Goal: Information Seeking & Learning: Understand process/instructions

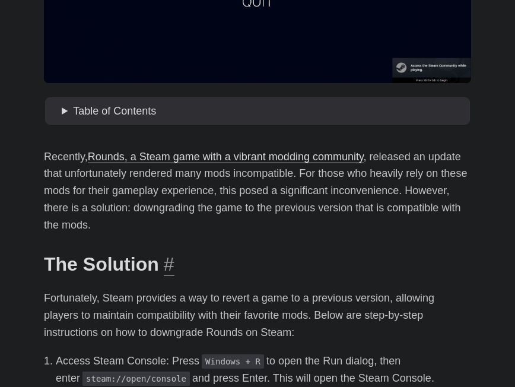
scroll to position [374, 0]
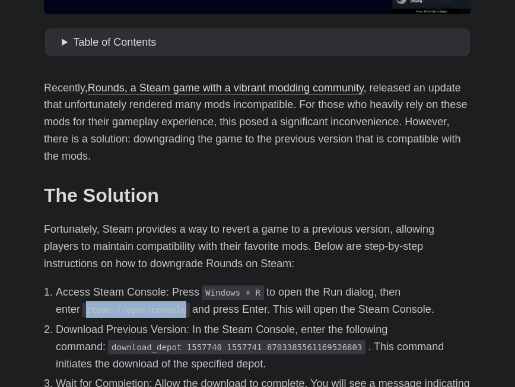
drag, startPoint x: 58, startPoint y: 311, endPoint x: 157, endPoint y: 314, distance: 99.2
click at [157, 314] on li "Access Steam Console: Press Windows + R to open the Run dialog, then enter stea…" at bounding box center [264, 301] width 416 height 34
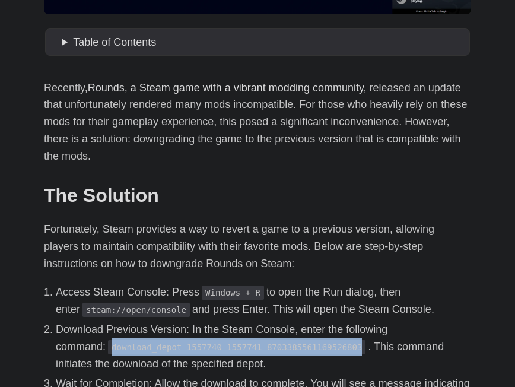
drag, startPoint x: 58, startPoint y: 345, endPoint x: 292, endPoint y: 344, distance: 234.6
click at [292, 344] on li "Download Previous Version: In the Steam Console, enter the following command: d…" at bounding box center [264, 346] width 416 height 51
click at [251, 346] on code "download_depot 1557740 1557741 8703385561169526803" at bounding box center [237, 347] width 258 height 14
drag, startPoint x: 61, startPoint y: 349, endPoint x: 292, endPoint y: 355, distance: 231.1
click at [292, 355] on code "download_depot 1557740 1557741 8703385561169526803" at bounding box center [237, 347] width 258 height 14
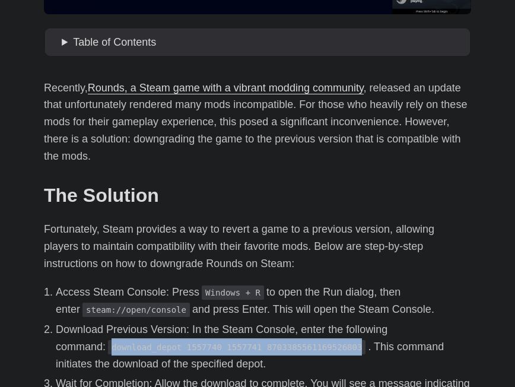
copy code "download_depot 1557740 1557741 8703385561169526803"
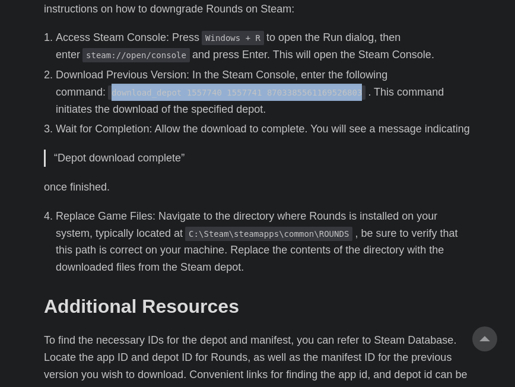
scroll to position [670, 0]
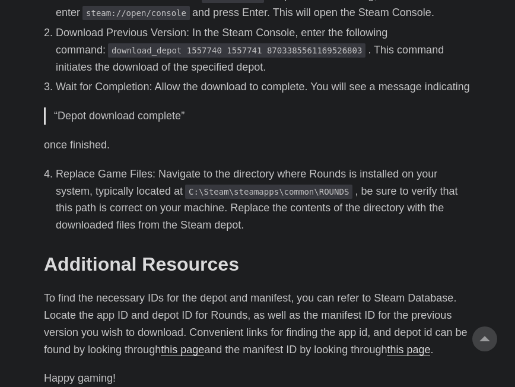
click at [132, 336] on p "To find the necessary IDs for the depot and manifest, you can refer to Steam Da…" at bounding box center [258, 324] width 428 height 68
click at [198, 339] on p "To find the necessary IDs for the depot and manifest, you can refer to Steam Da…" at bounding box center [258, 324] width 428 height 68
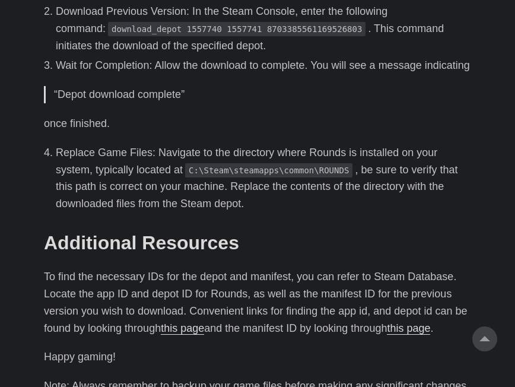
scroll to position [730, 0]
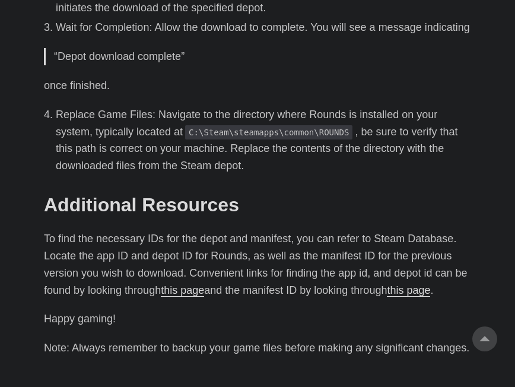
click at [189, 299] on p "To find the necessary IDs for the depot and manifest, you can refer to Steam Da…" at bounding box center [258, 264] width 428 height 68
click at [188, 296] on link "this page" at bounding box center [182, 290] width 43 height 12
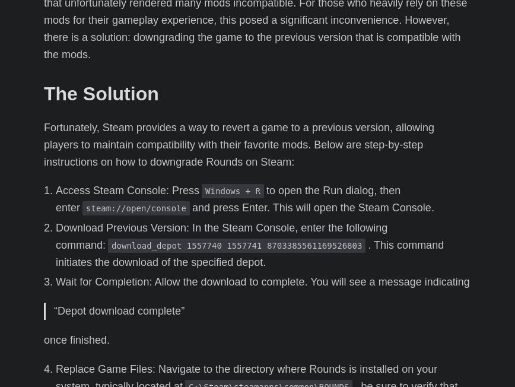
scroll to position [416, 0]
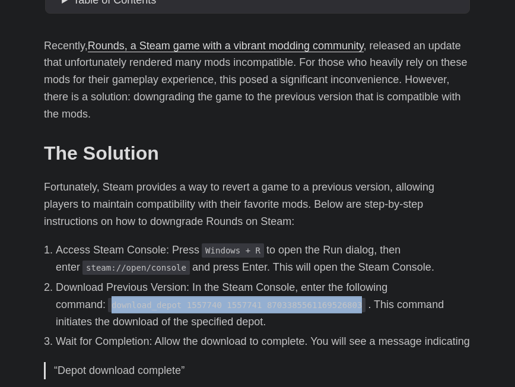
drag, startPoint x: 56, startPoint y: 305, endPoint x: 297, endPoint y: 307, distance: 240.5
click at [297, 307] on li "Download Previous Version: In the Steam Console, enter the following command: d…" at bounding box center [264, 304] width 416 height 51
copy code "download_depot 1557740 1557741 8703385561169526803"
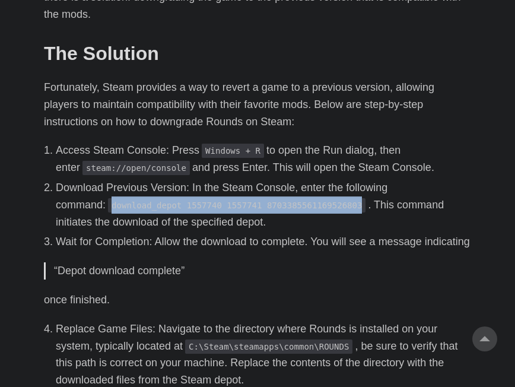
scroll to position [534, 0]
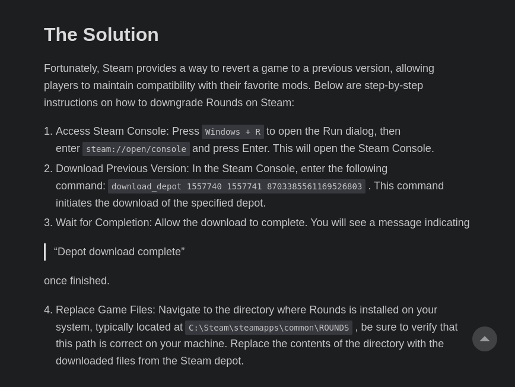
click at [257, 290] on p "once finished." at bounding box center [258, 281] width 428 height 17
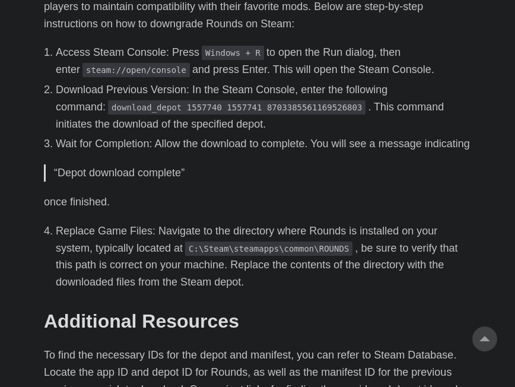
scroll to position [713, 0]
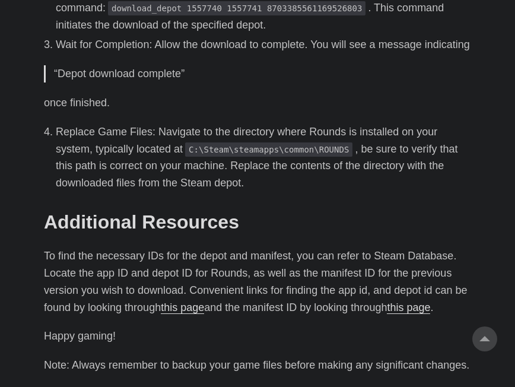
click at [192, 314] on link "this page" at bounding box center [182, 308] width 43 height 12
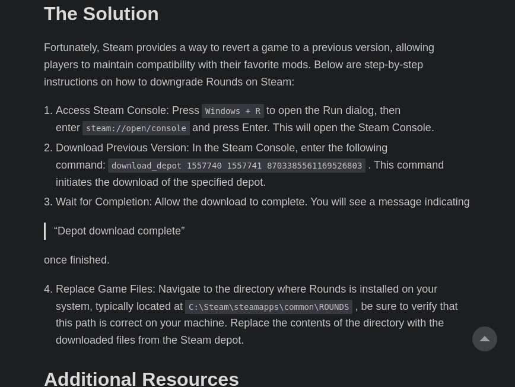
scroll to position [653, 0]
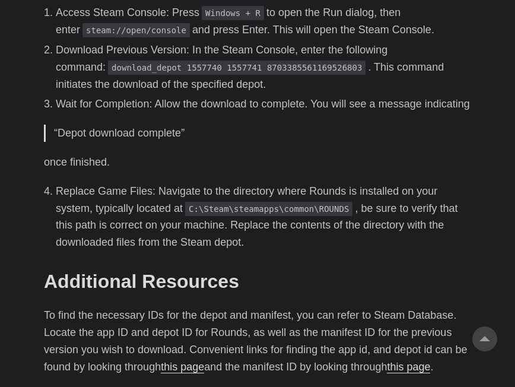
click at [245, 327] on p "To find the necessary IDs for the depot and manifest, you can refer to Steam Da…" at bounding box center [258, 341] width 428 height 68
drag, startPoint x: 279, startPoint y: 241, endPoint x: 286, endPoint y: 302, distance: 61.6
click at [286, 293] on h2 "Additional Resources #" at bounding box center [258, 281] width 428 height 23
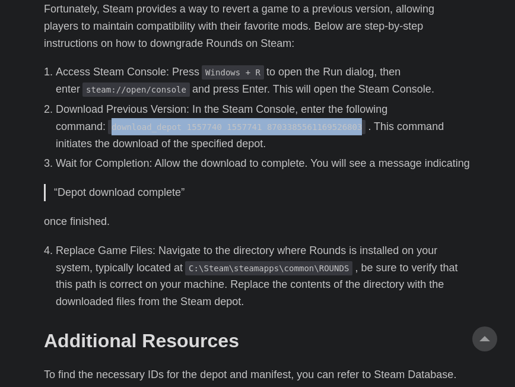
drag, startPoint x: 59, startPoint y: 125, endPoint x: 295, endPoint y: 127, distance: 236.4
click at [295, 127] on li "Download Previous Version: In the Steam Console, enter the following command: d…" at bounding box center [264, 126] width 416 height 51
drag, startPoint x: 274, startPoint y: 121, endPoint x: 281, endPoint y: 131, distance: 12.4
click at [281, 131] on code "download_depot 1557740 1557741 8703385561169526803" at bounding box center [237, 127] width 258 height 14
drag, startPoint x: 94, startPoint y: 129, endPoint x: 290, endPoint y: 124, distance: 196.6
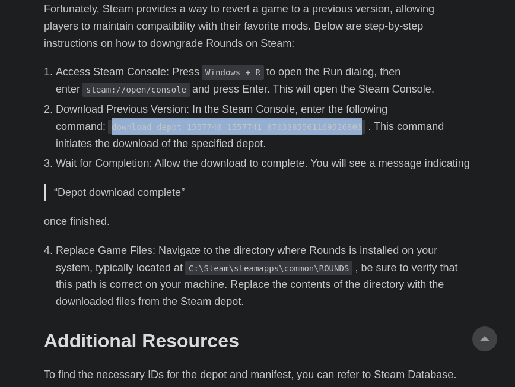
click at [290, 124] on code "download_depot 1557740 1557741 8703385561169526803" at bounding box center [237, 127] width 258 height 14
drag, startPoint x: 276, startPoint y: 129, endPoint x: 219, endPoint y: 135, distance: 57.3
click at [219, 134] on code "download_depot 1557740 1557741 8703385561169526803" at bounding box center [237, 127] width 258 height 14
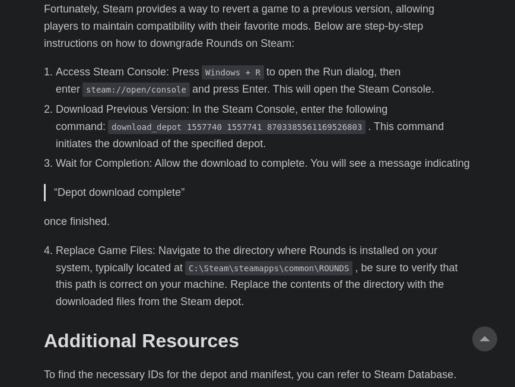
drag, startPoint x: 75, startPoint y: 128, endPoint x: 36, endPoint y: 129, distance: 38.6
click at [108, 128] on code "download_depot 1557740 1557741 8703385561169526803" at bounding box center [237, 127] width 258 height 14
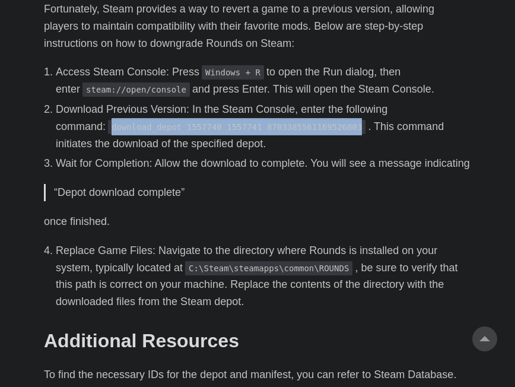
drag, startPoint x: 61, startPoint y: 127, endPoint x: 293, endPoint y: 131, distance: 232.8
click at [293, 131] on code "download_depot 1557740 1557741 8703385561169526803" at bounding box center [237, 127] width 258 height 14
copy code "download_depot 1557740 1557741 8703385561169526803"
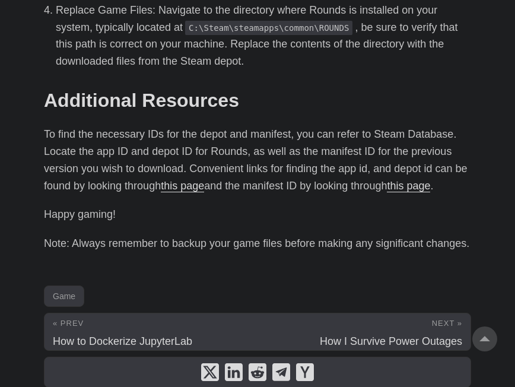
scroll to position [908, 0]
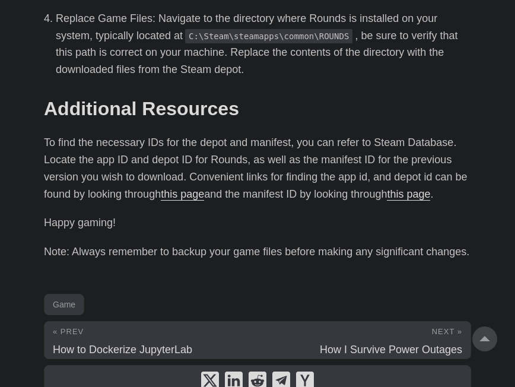
scroll to position [908, 0]
